Goal: Use online tool/utility: Use online tool/utility

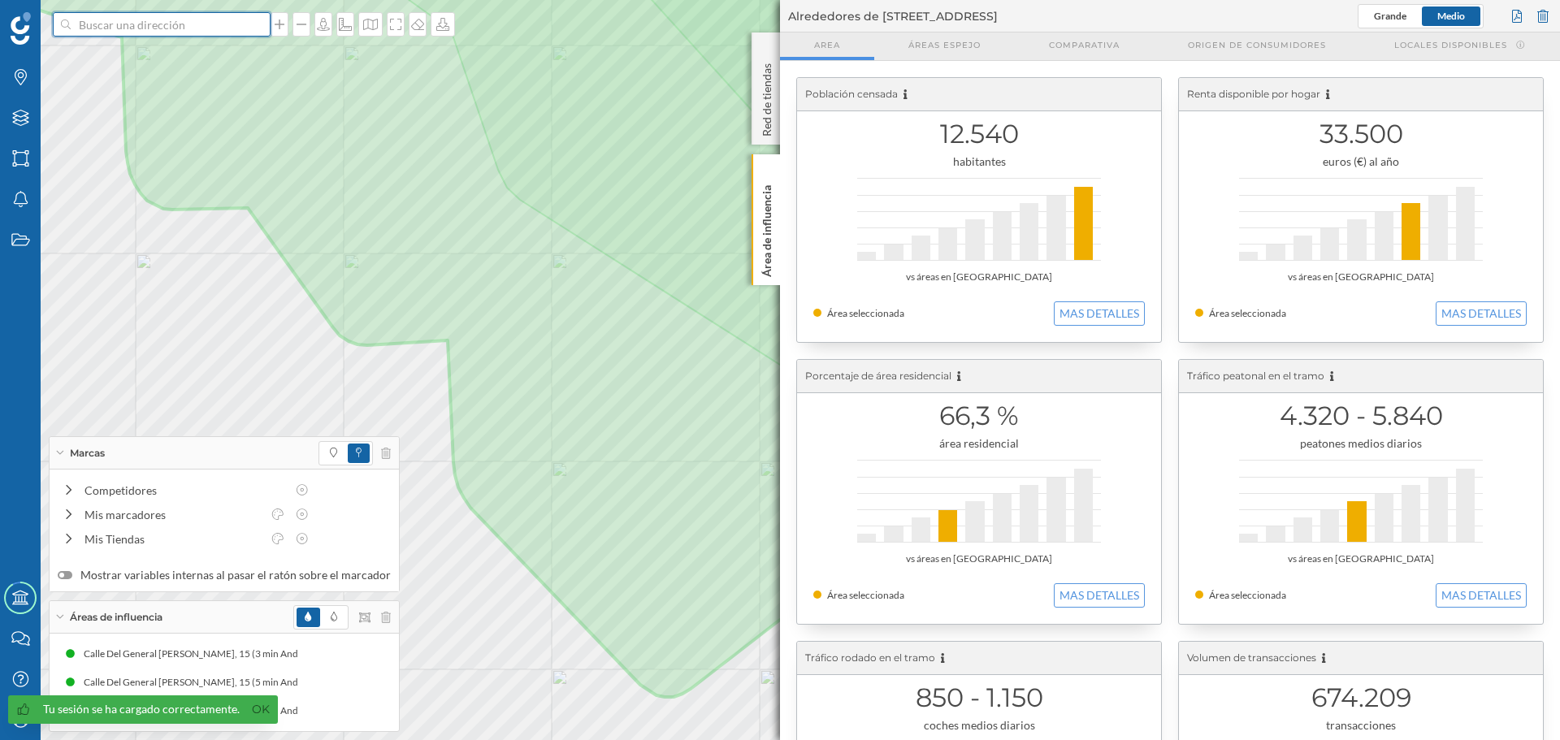
click at [157, 29] on input at bounding box center [162, 24] width 182 height 24
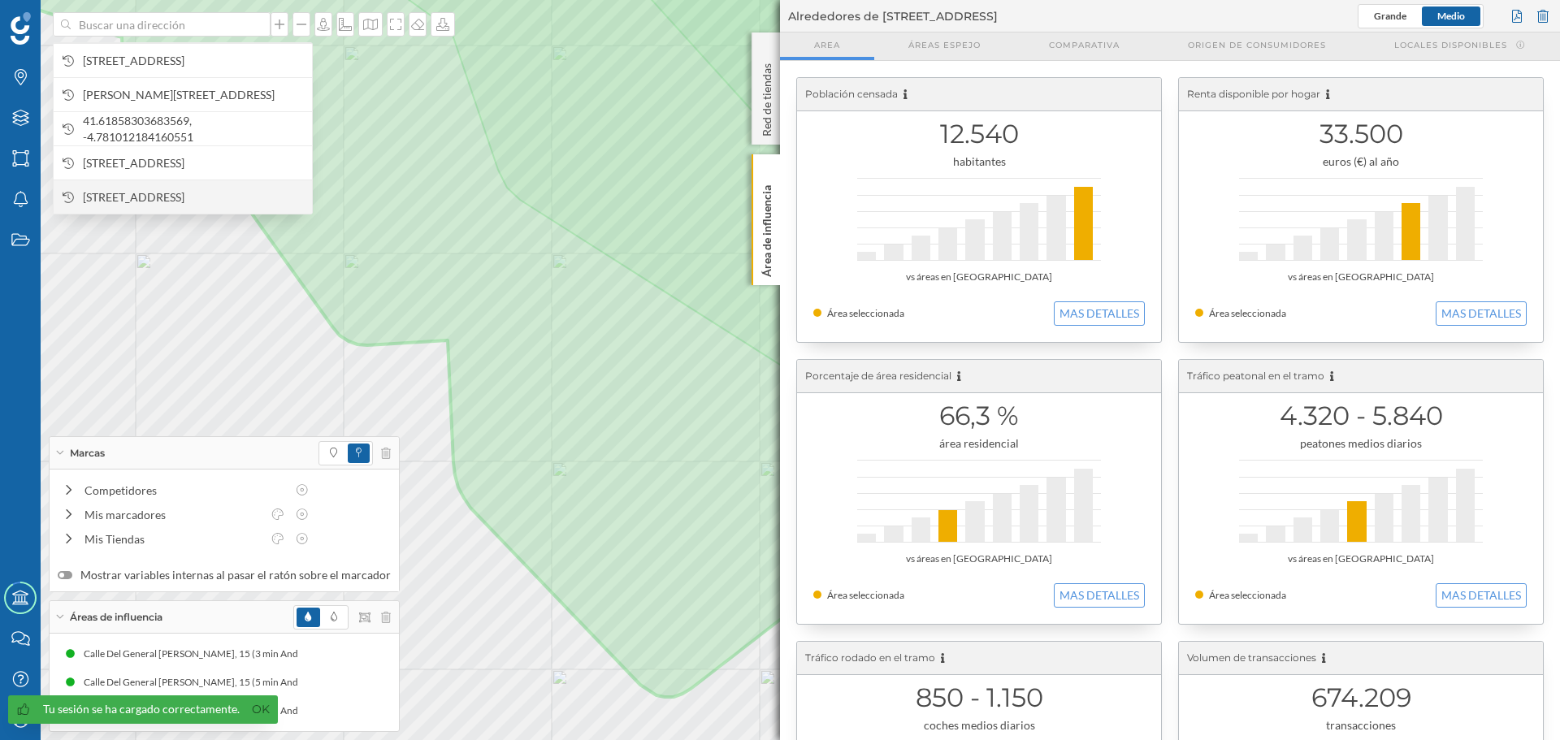
click at [224, 189] on span "[STREET_ADDRESS]" at bounding box center [193, 197] width 221 height 16
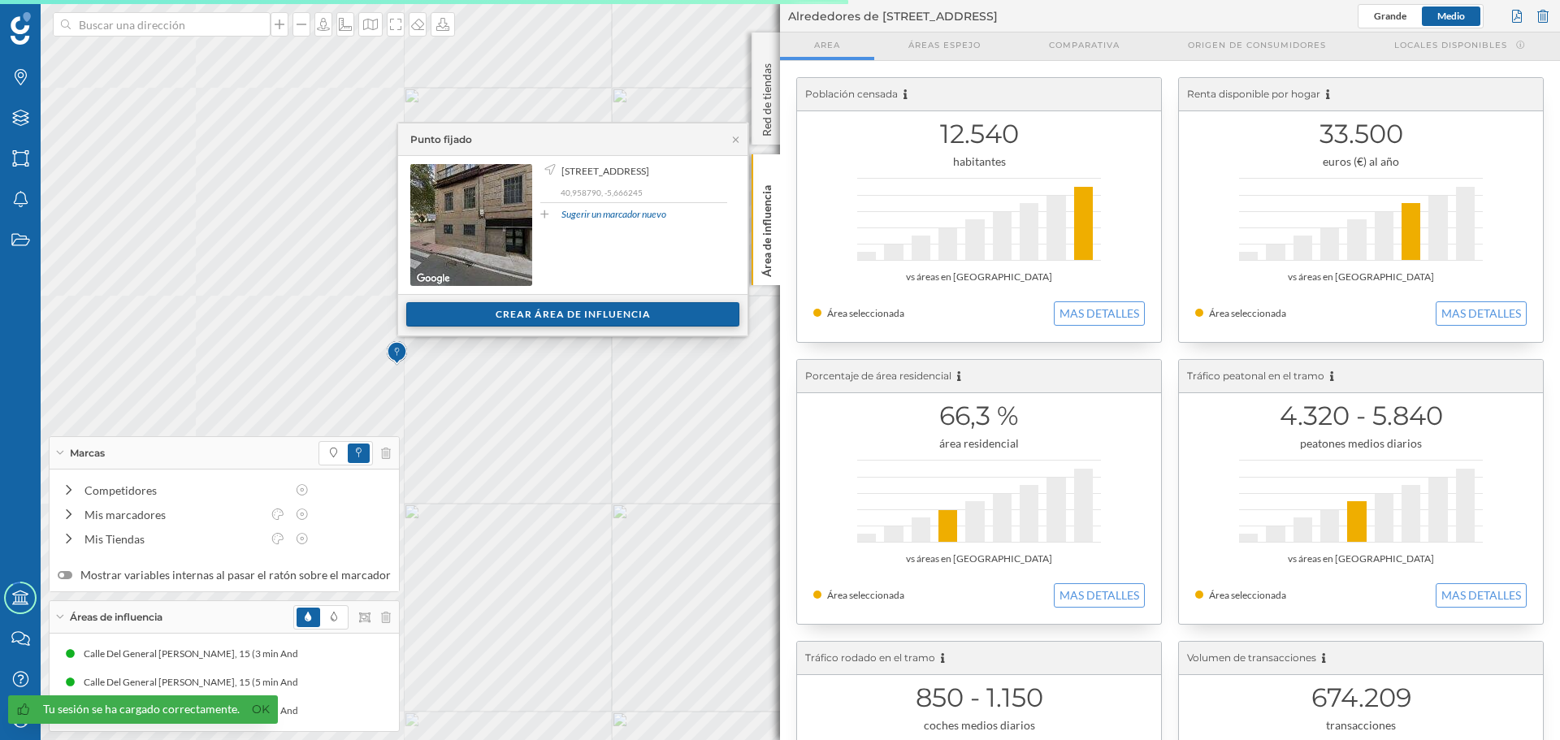
click at [546, 313] on div "Crear área de influencia" at bounding box center [572, 314] width 333 height 24
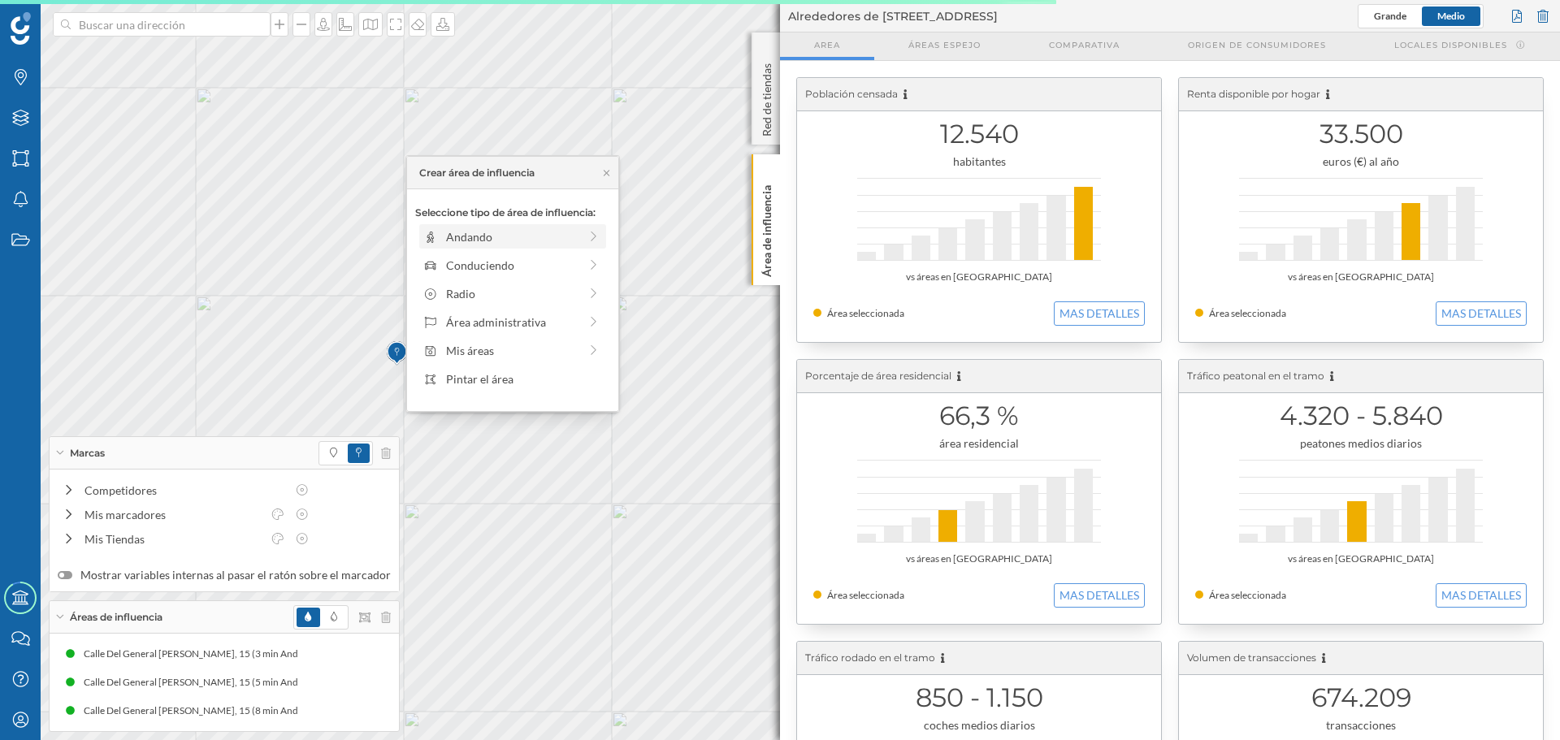
click at [492, 240] on div "Andando" at bounding box center [512, 236] width 132 height 17
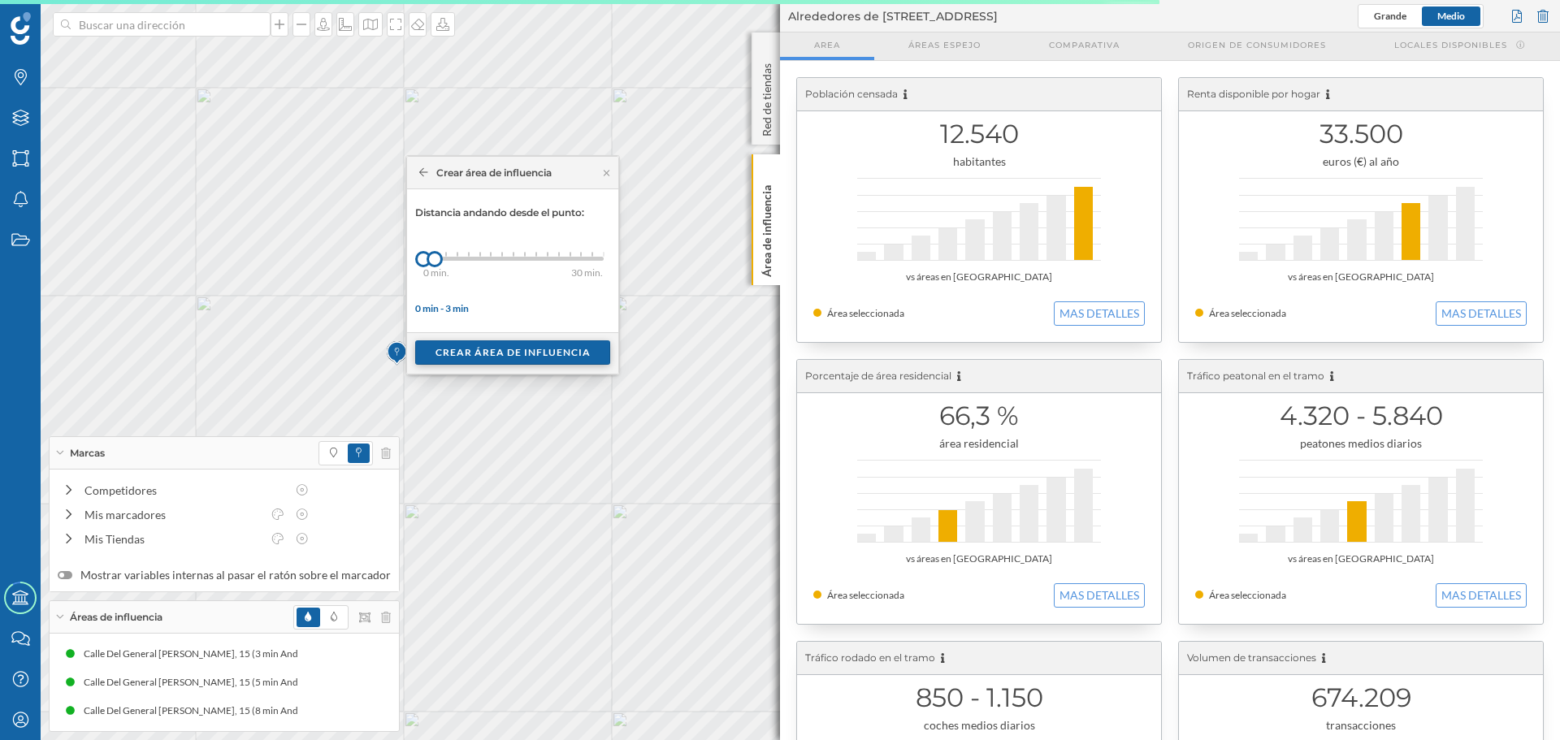
click at [484, 353] on div "Crear área de influencia" at bounding box center [512, 353] width 195 height 24
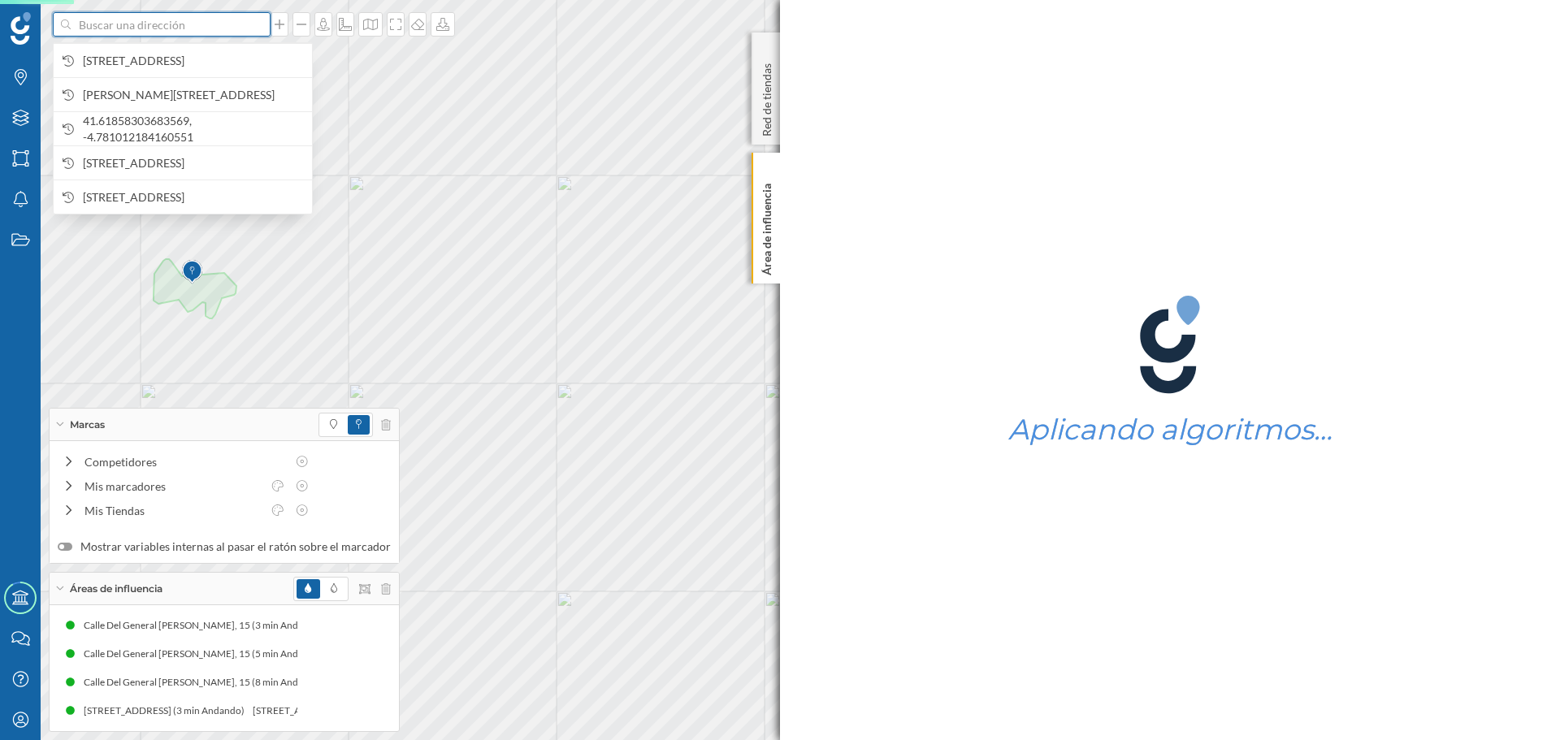
click at [150, 29] on input at bounding box center [162, 24] width 182 height 24
click at [194, 192] on span "[STREET_ADDRESS]" at bounding box center [193, 197] width 221 height 16
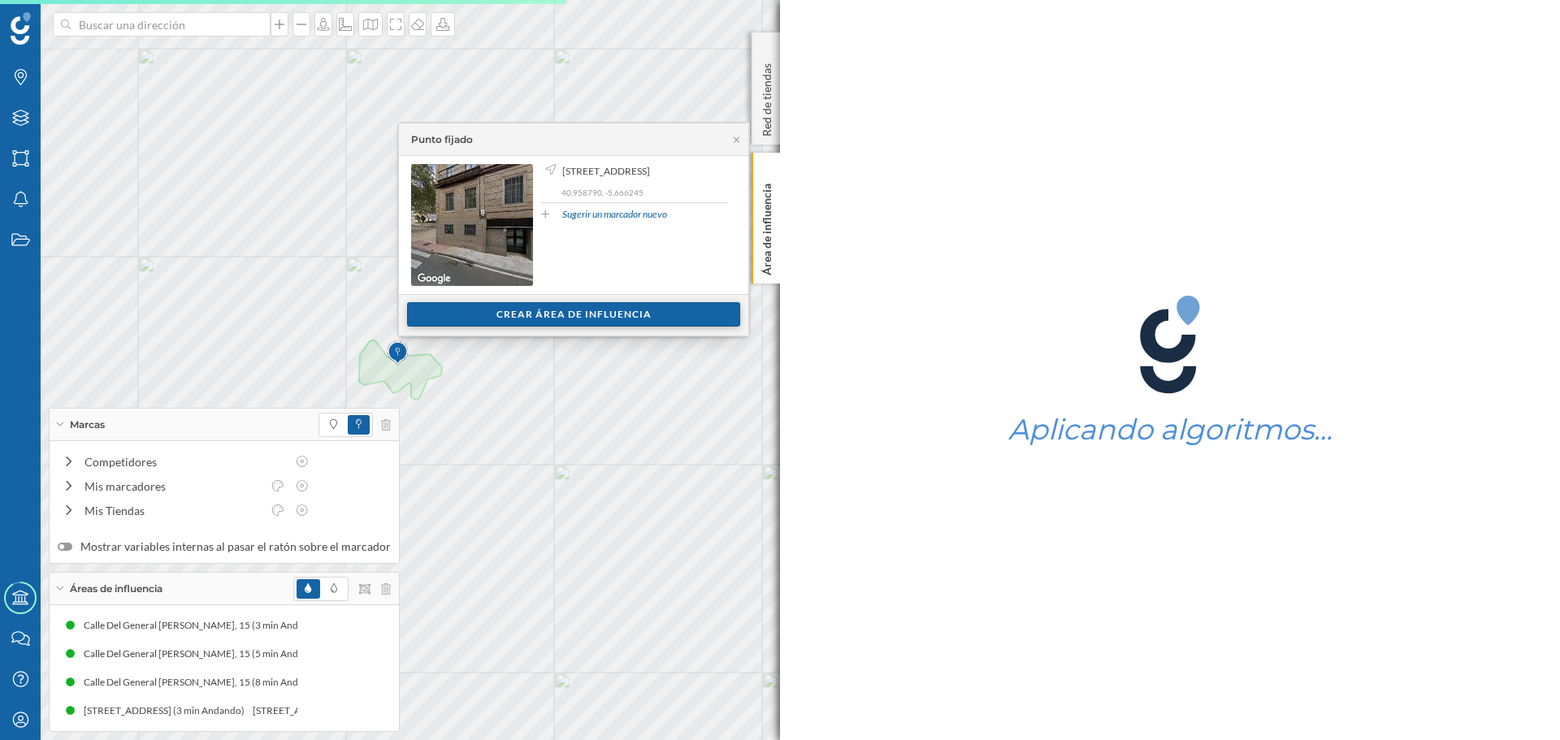
click at [517, 317] on div "Crear área de influencia" at bounding box center [573, 314] width 333 height 24
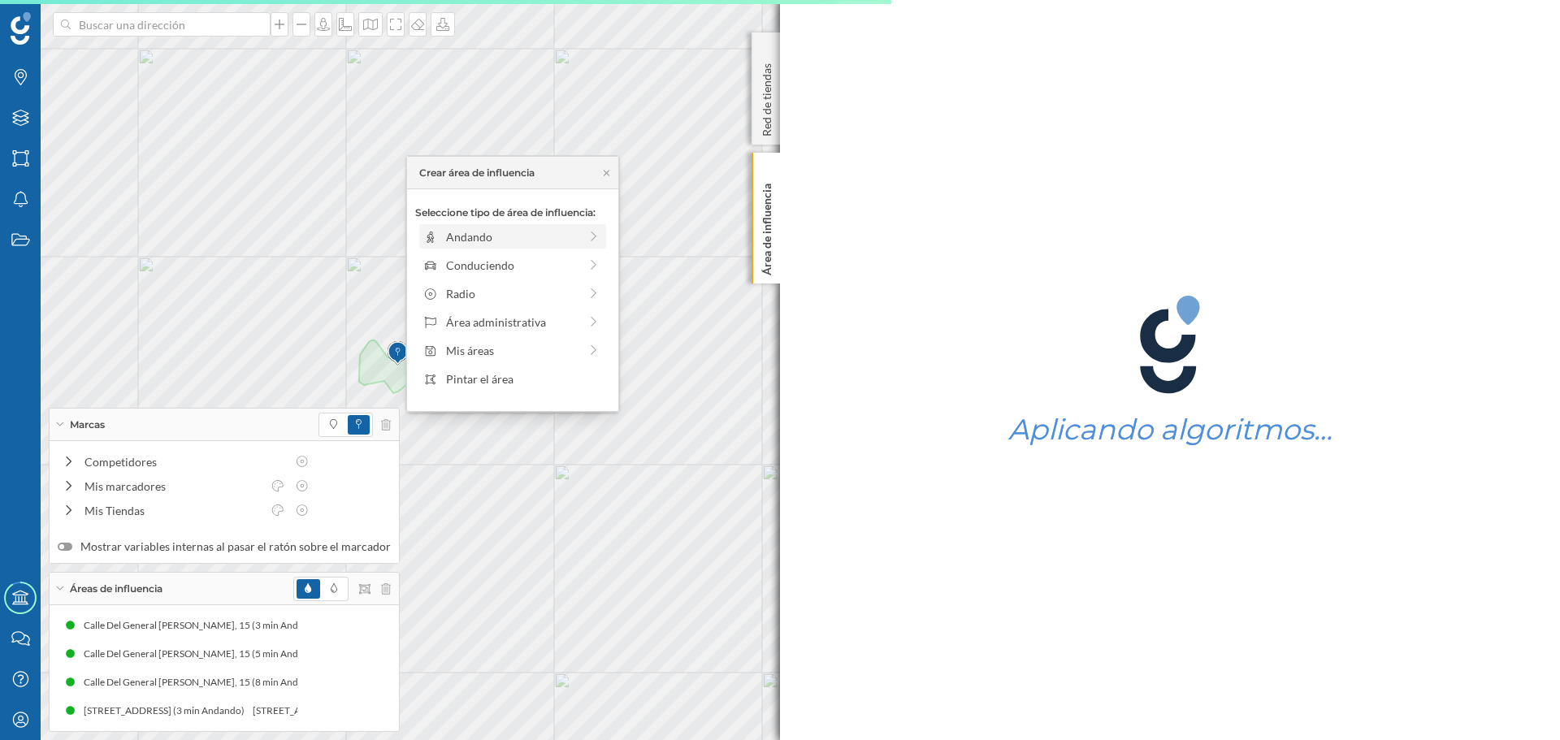
click at [472, 225] on div "Andando" at bounding box center [512, 236] width 187 height 24
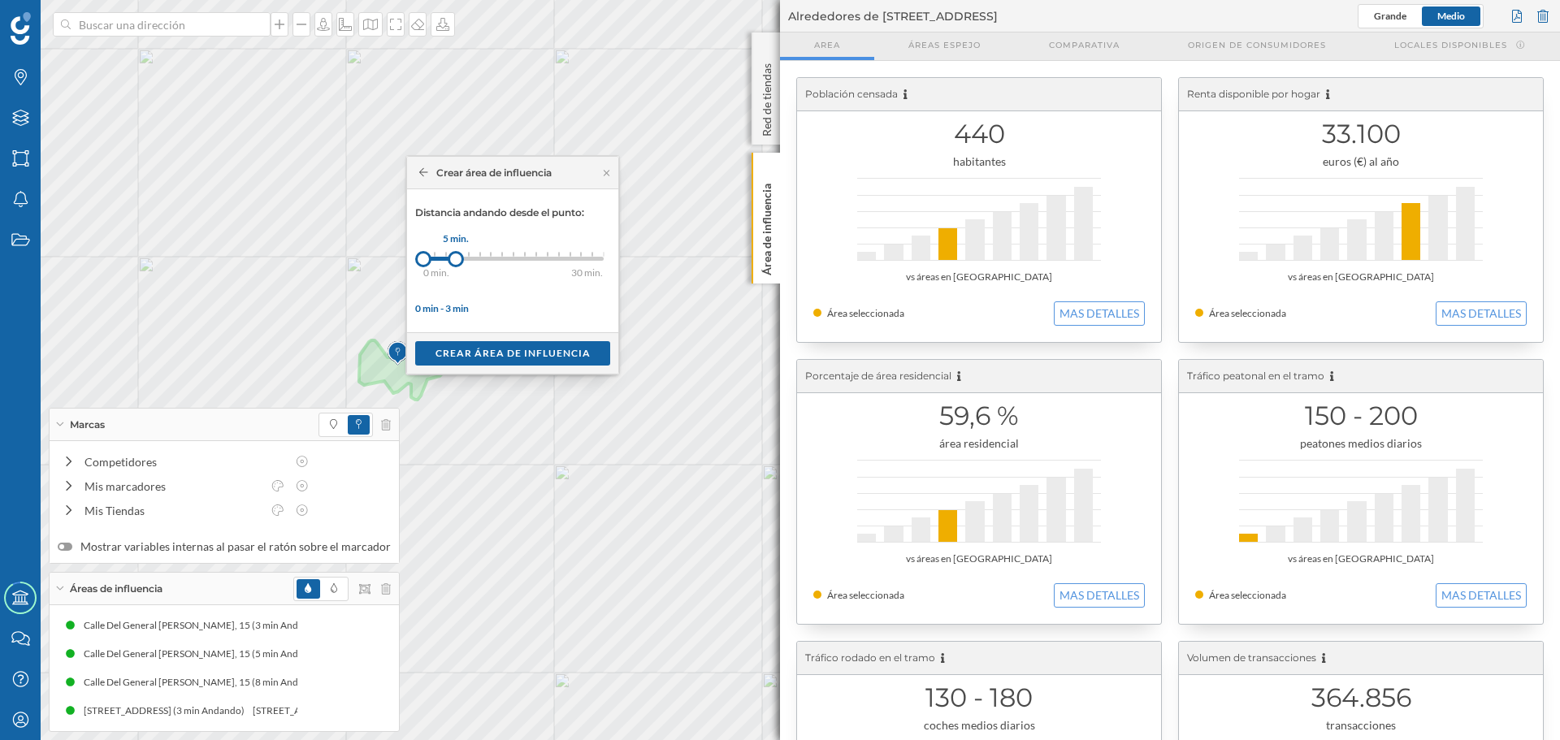
drag, startPoint x: 436, startPoint y: 262, endPoint x: 456, endPoint y: 263, distance: 20.4
click at [456, 263] on div at bounding box center [456, 259] width 16 height 16
click at [458, 347] on div "Crear área de influencia" at bounding box center [512, 353] width 195 height 24
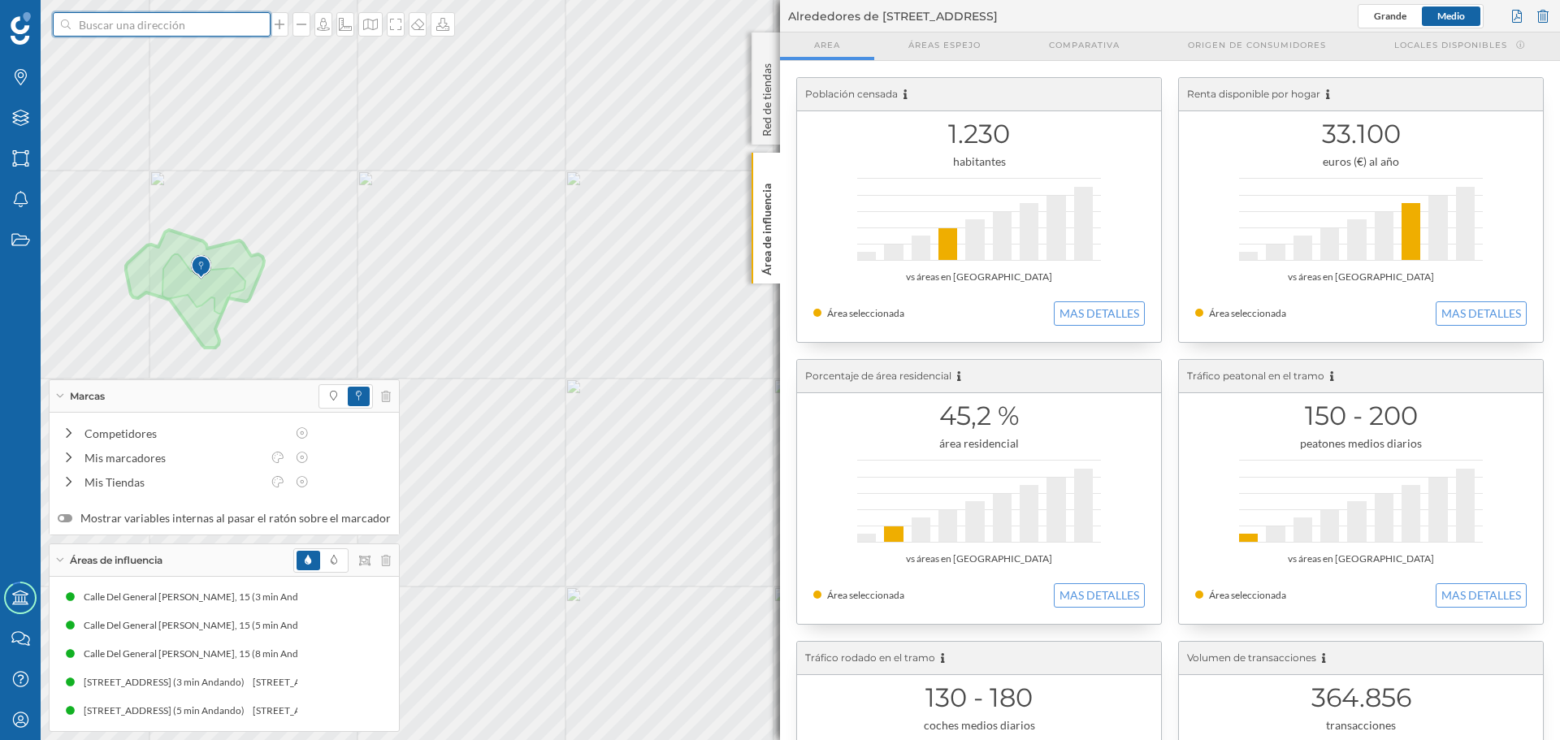
click at [191, 27] on input at bounding box center [162, 24] width 182 height 24
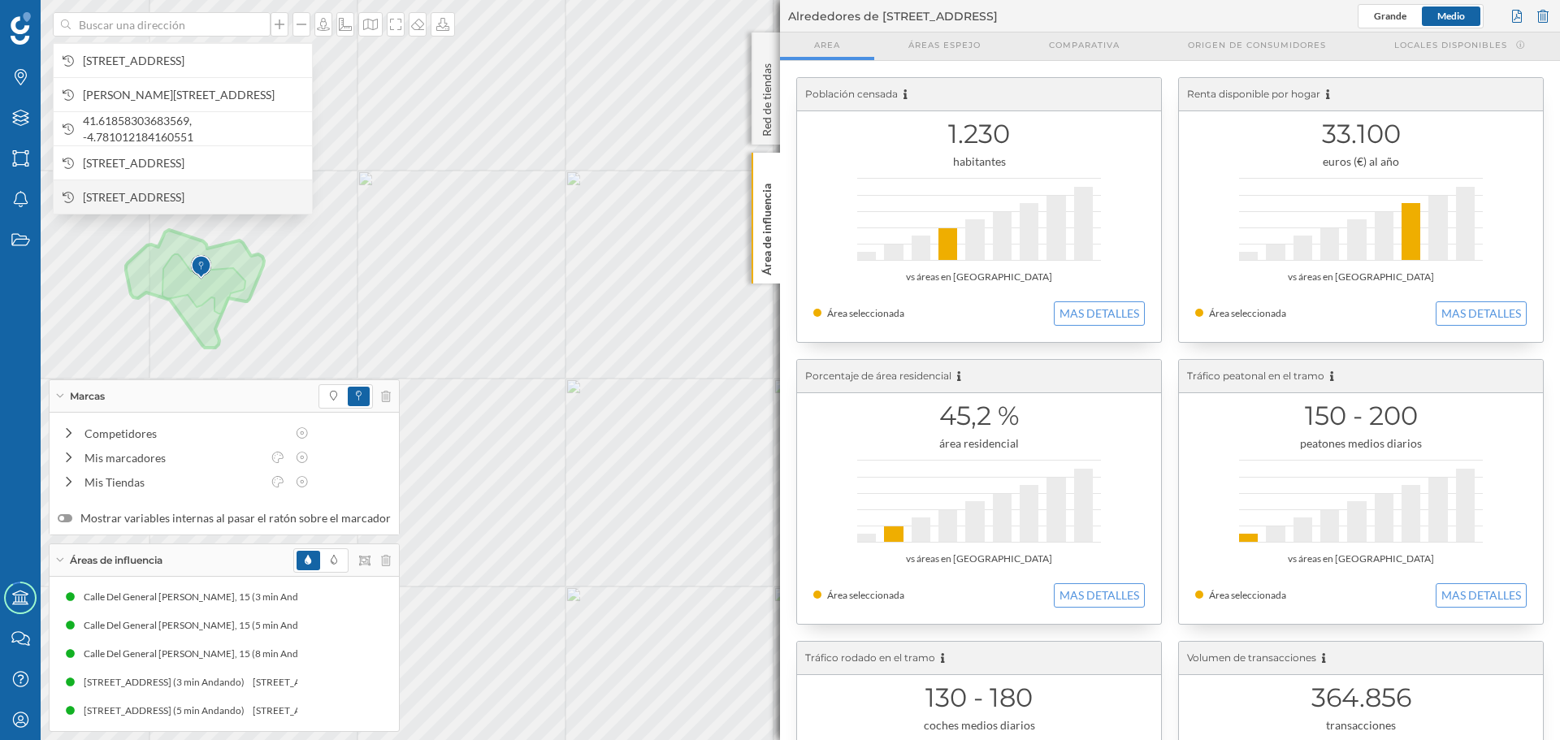
click at [230, 189] on span "[STREET_ADDRESS]" at bounding box center [193, 197] width 221 height 16
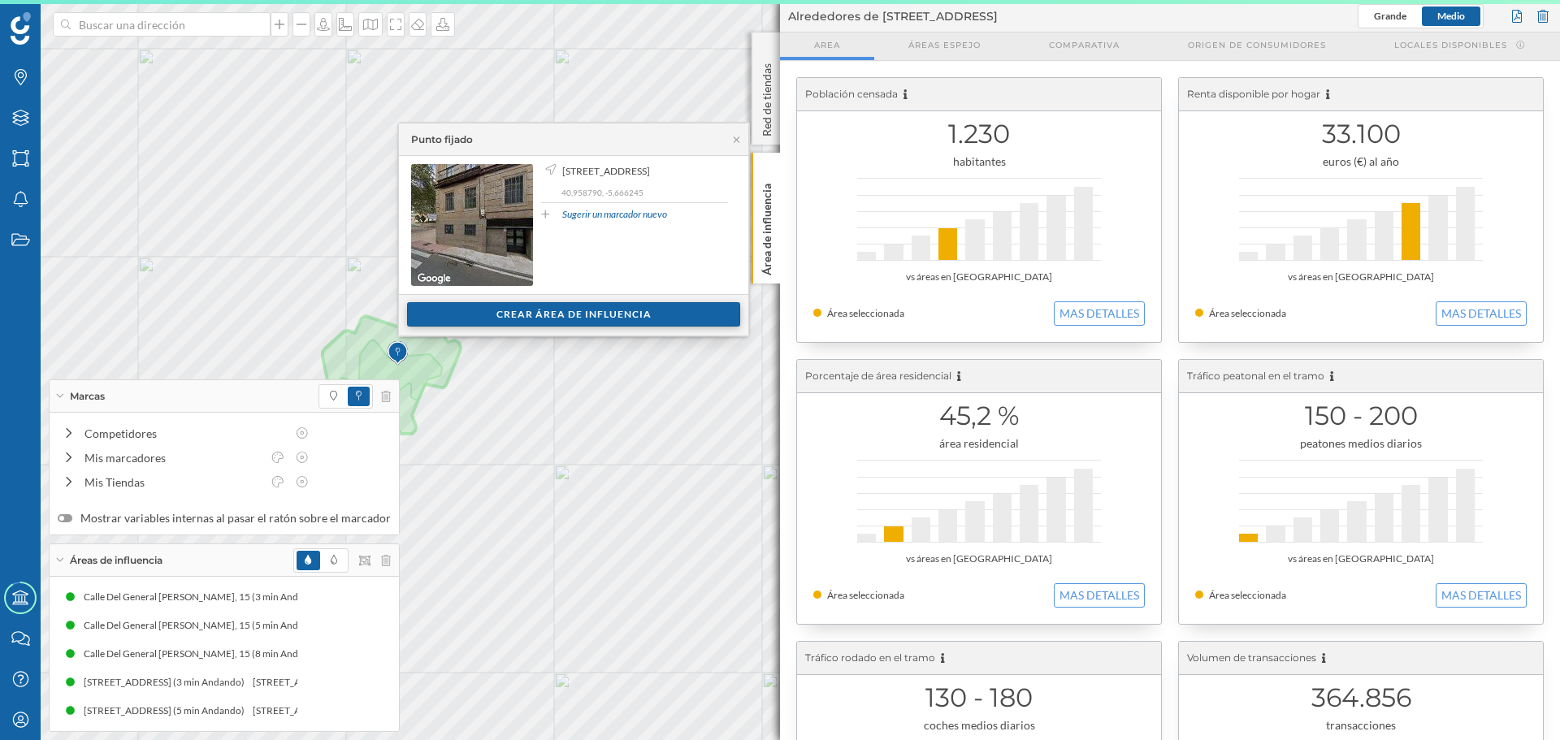
click at [559, 321] on div "Crear área de influencia" at bounding box center [573, 314] width 333 height 24
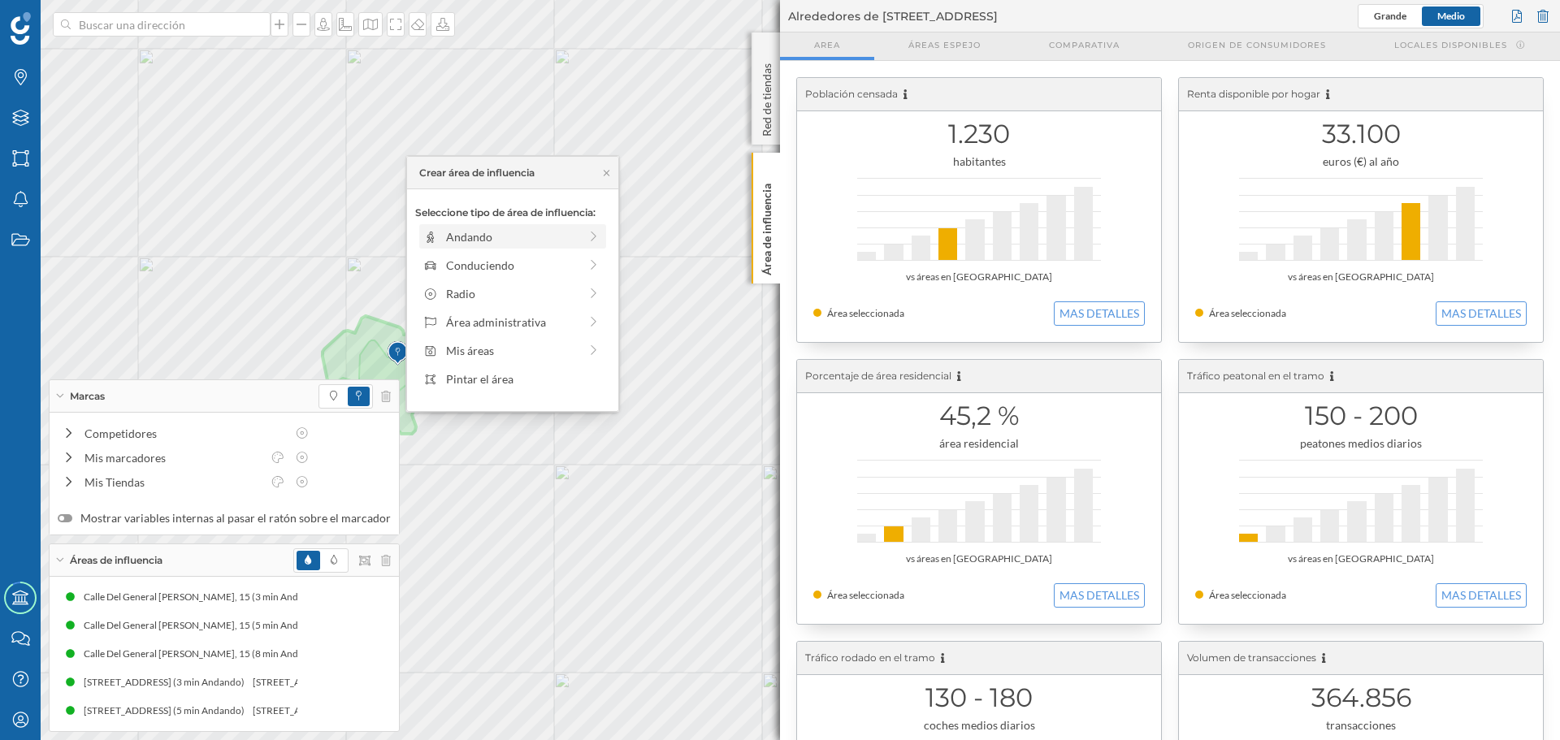
click at [461, 239] on div "Andando" at bounding box center [512, 236] width 132 height 17
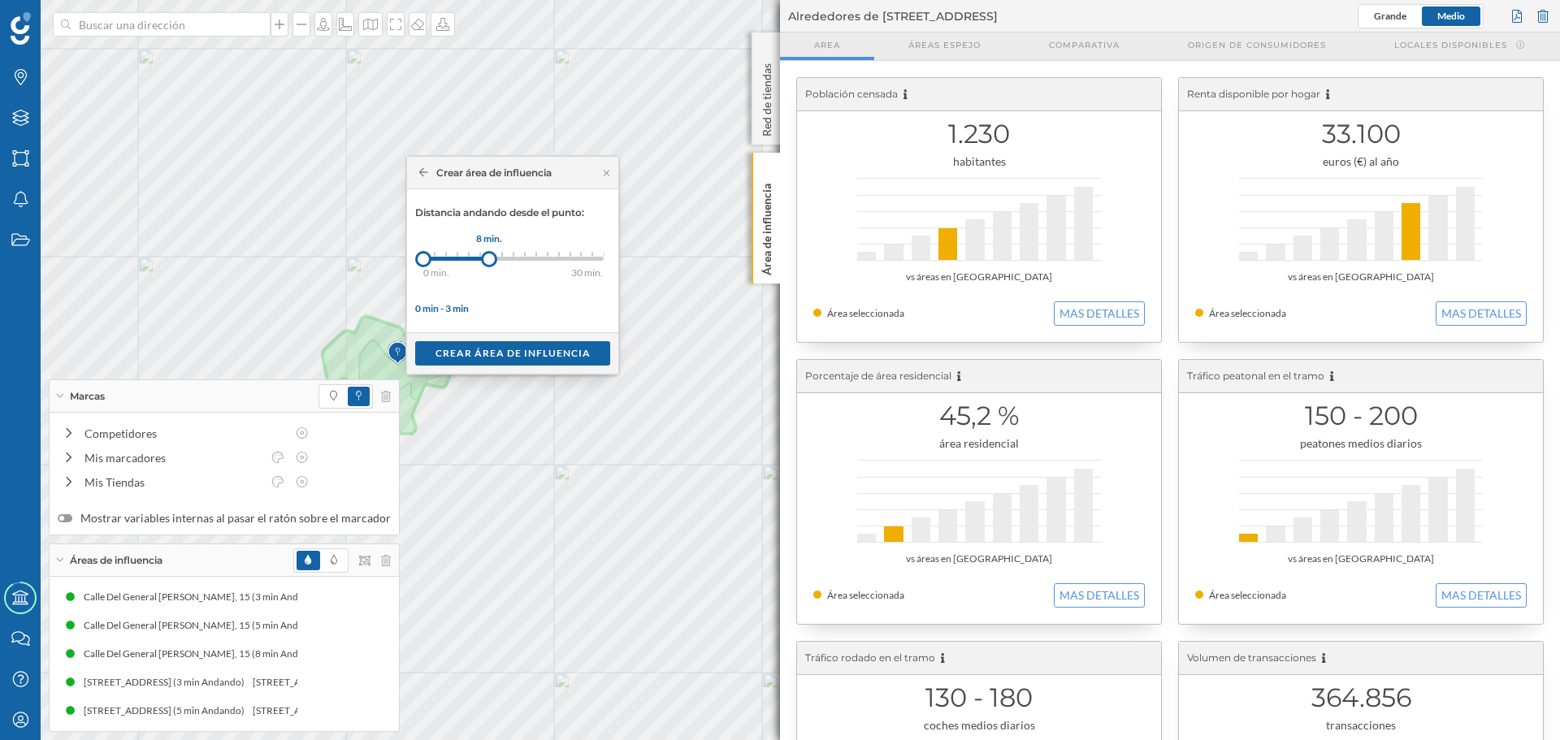
drag, startPoint x: 437, startPoint y: 258, endPoint x: 489, endPoint y: 262, distance: 52.1
click at [489, 262] on div at bounding box center [489, 259] width 16 height 16
click at [479, 347] on div "Crear área de influencia" at bounding box center [512, 353] width 195 height 24
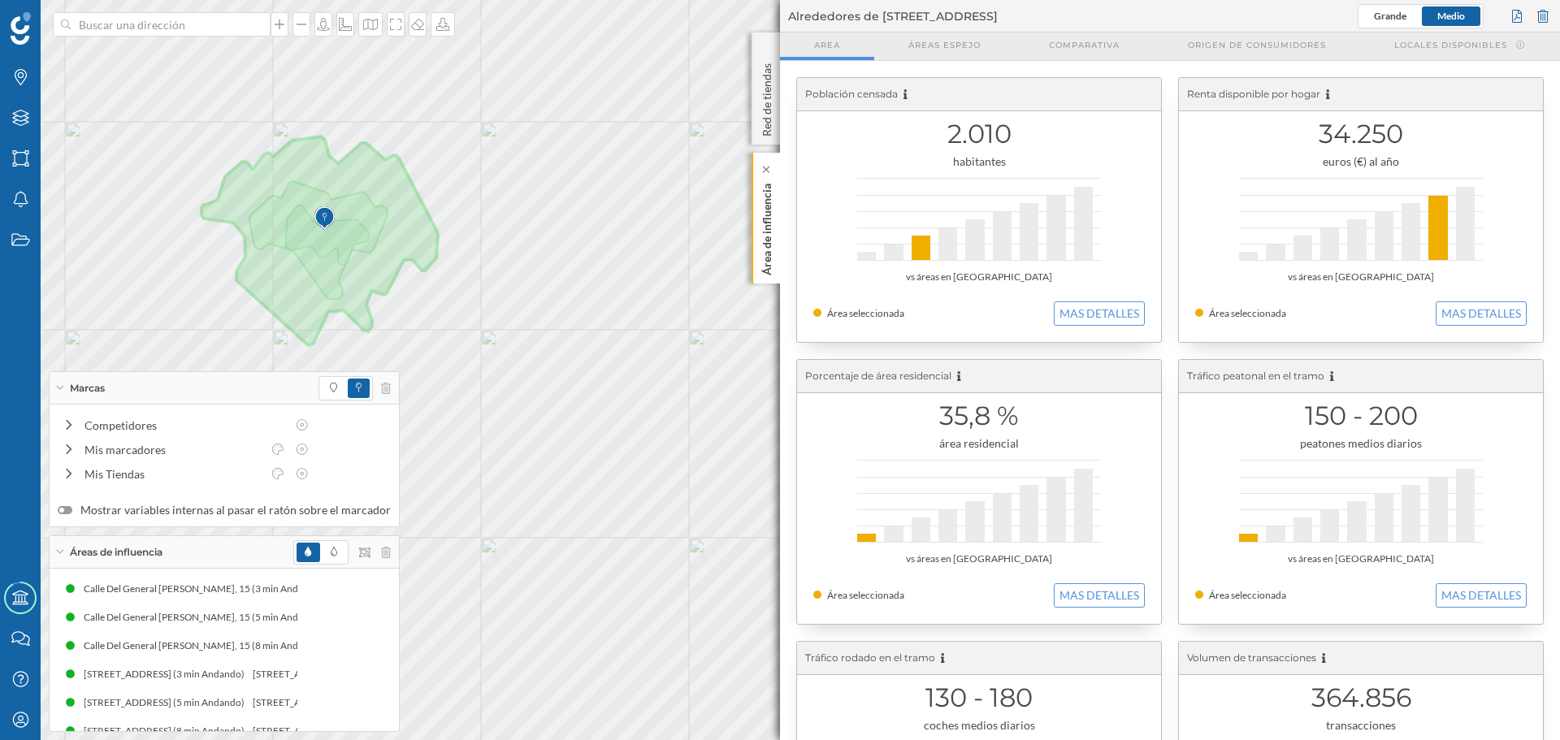
click at [774, 253] on p "Área de influencia" at bounding box center [767, 226] width 16 height 98
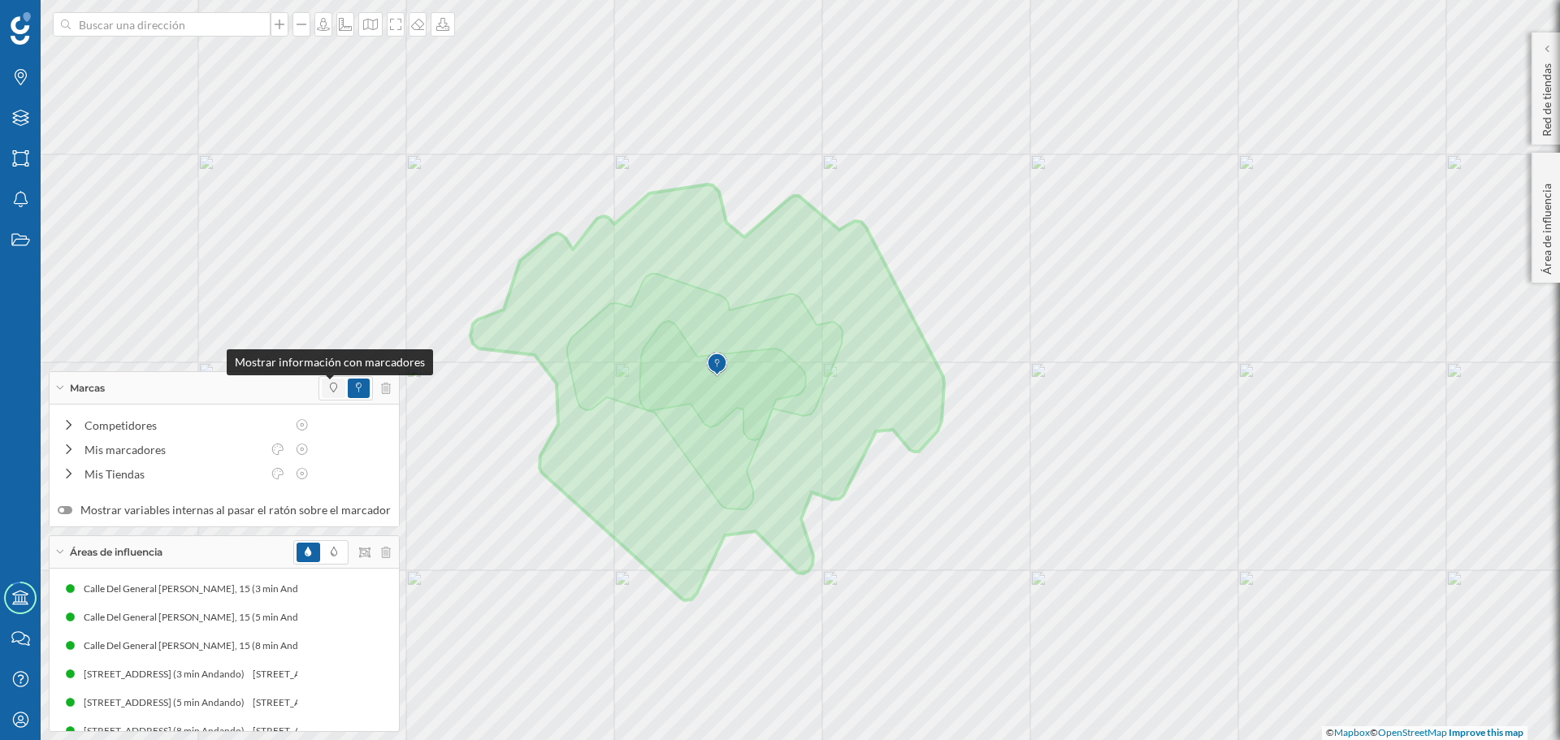
click at [330, 393] on span at bounding box center [333, 388] width 7 height 15
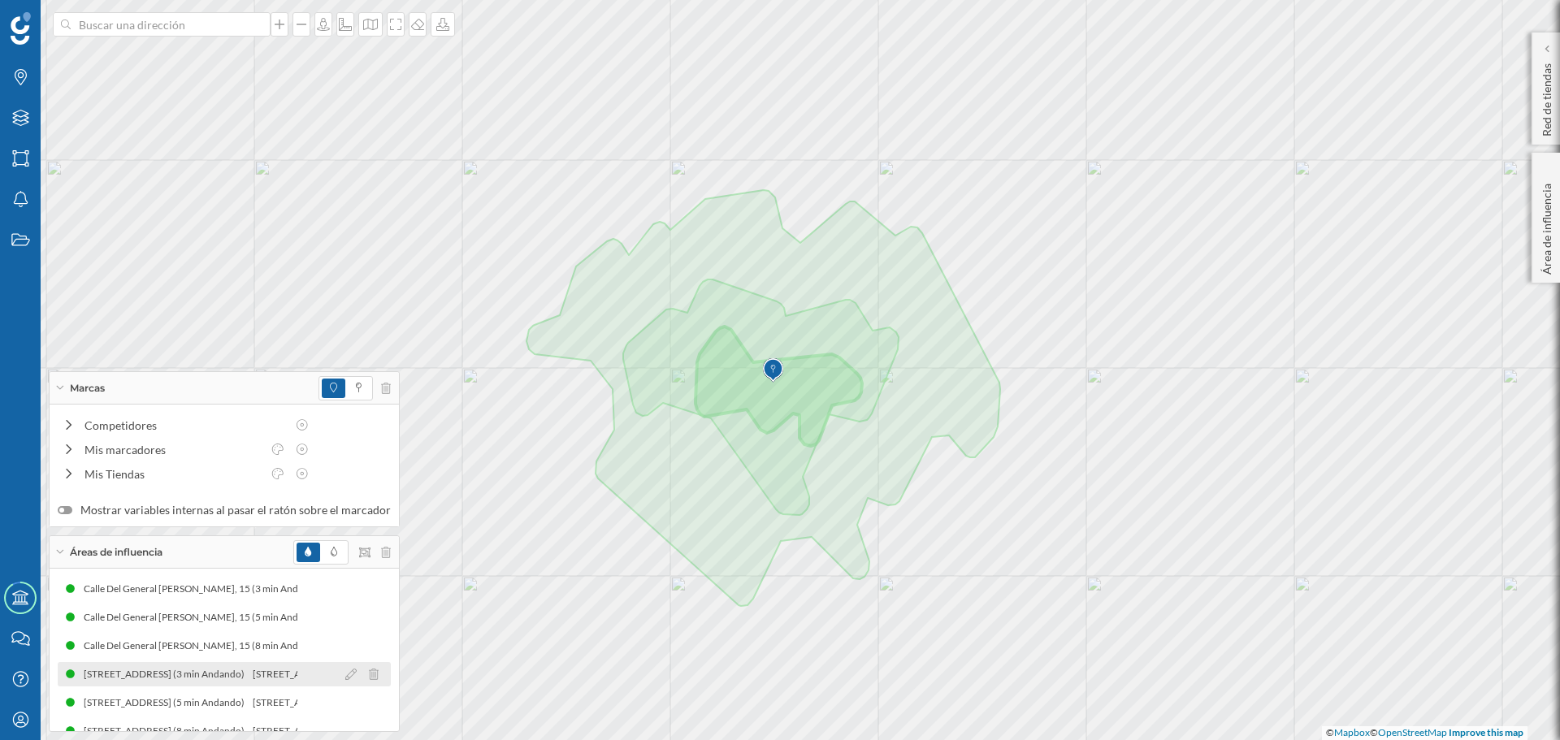
scroll to position [20, 0]
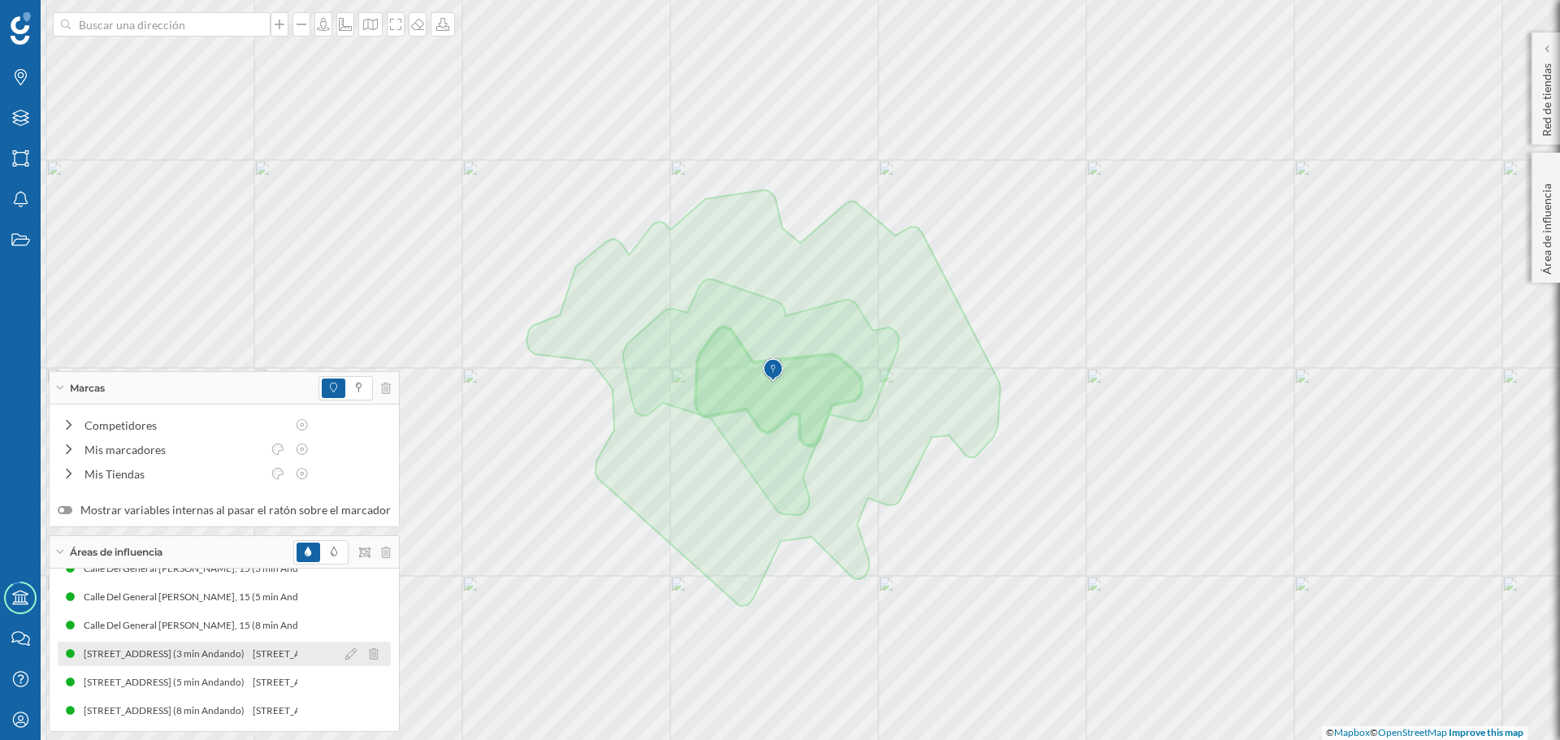
click at [202, 645] on div "[STREET_ADDRESS] (3 min Andando) [STREET_ADDRESS] (3 min Andando)" at bounding box center [224, 654] width 333 height 24
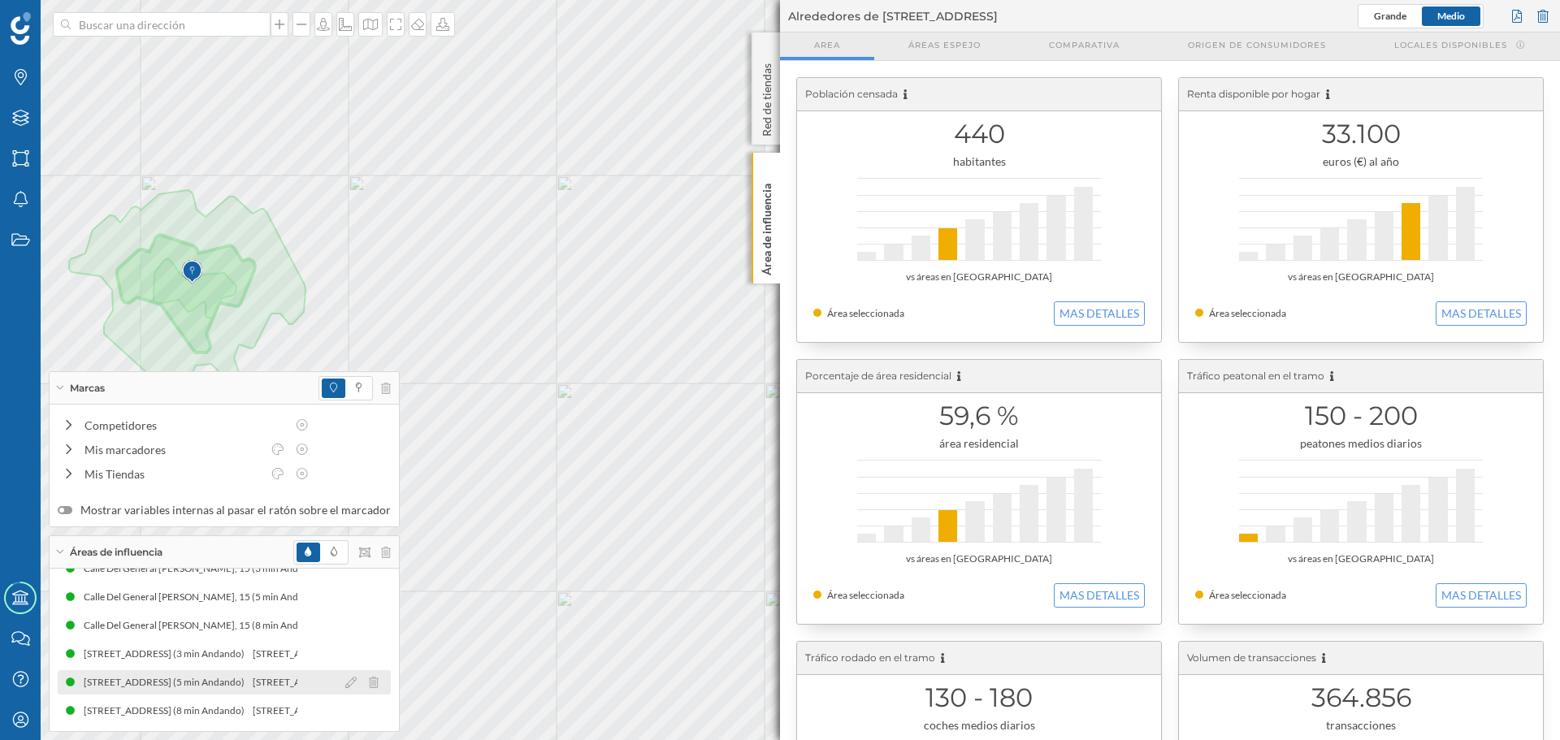
click at [141, 676] on div "[STREET_ADDRESS] (5 min Andando)" at bounding box center [168, 683] width 169 height 16
